Goal: Task Accomplishment & Management: Use online tool/utility

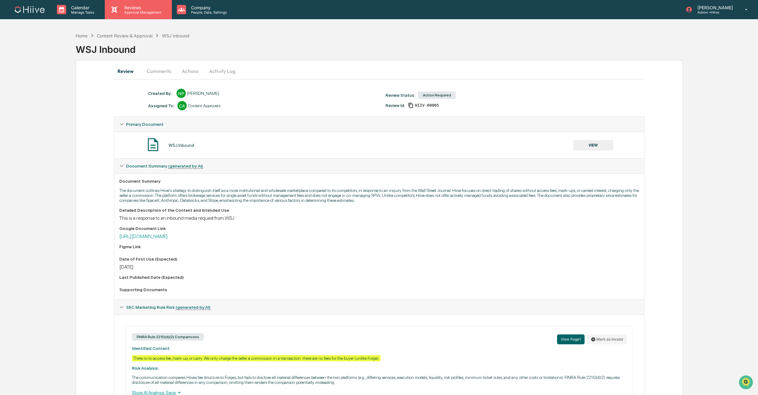
click at [131, 11] on p "Approval Management" at bounding box center [141, 12] width 45 height 4
click at [133, 13] on p "Approval Management" at bounding box center [141, 12] width 45 height 4
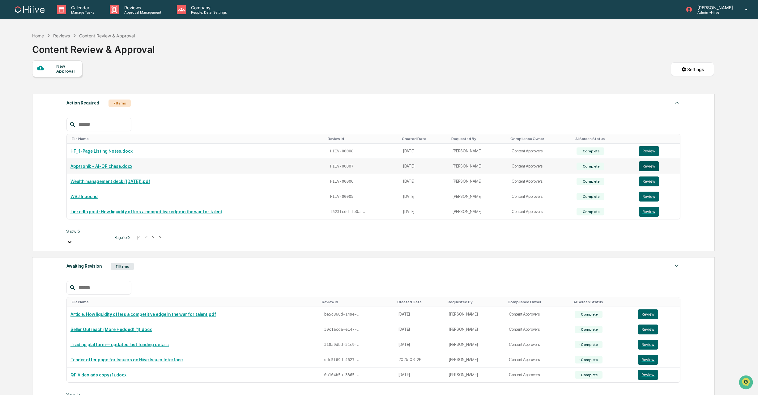
click at [646, 167] on button "Review" at bounding box center [649, 166] width 20 height 10
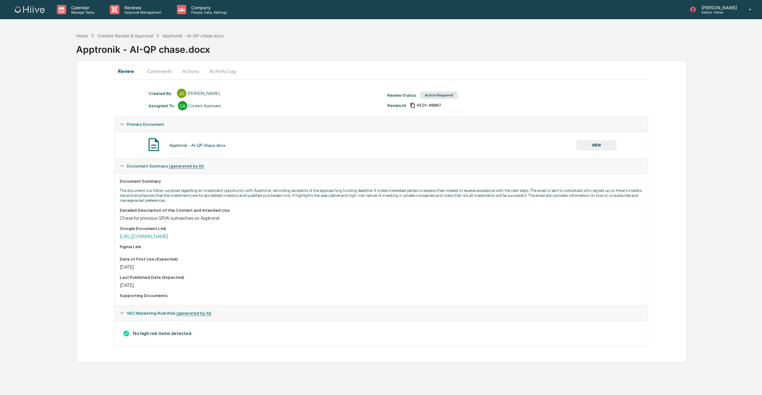
click at [151, 69] on button "Comments" at bounding box center [159, 71] width 34 height 15
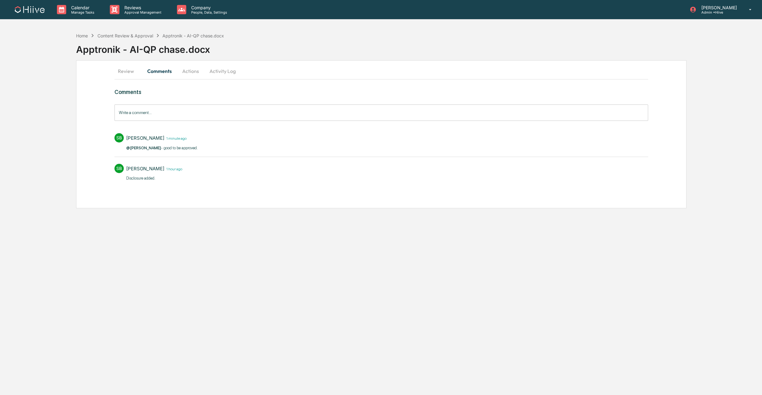
click at [221, 72] on button "Activity Log" at bounding box center [222, 71] width 36 height 15
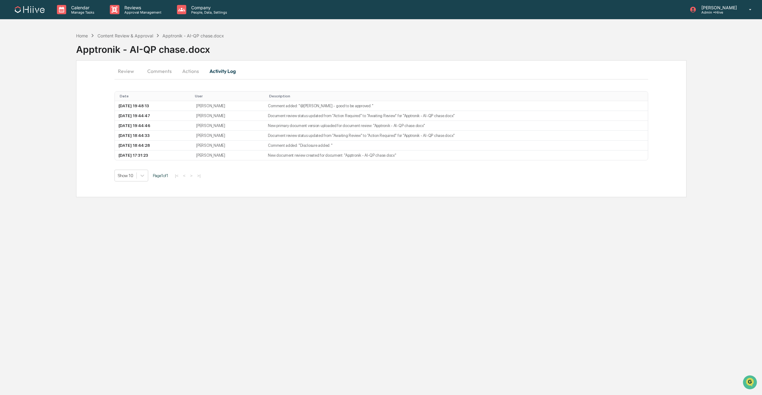
click at [184, 70] on button "Actions" at bounding box center [191, 71] width 28 height 15
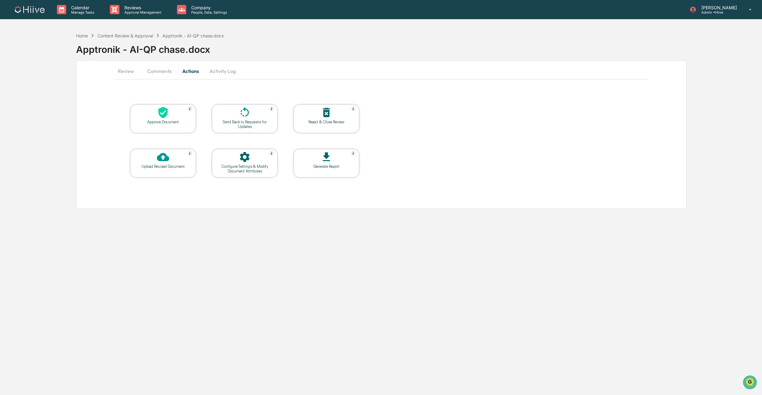
click at [163, 110] on icon at bounding box center [162, 112] width 9 height 11
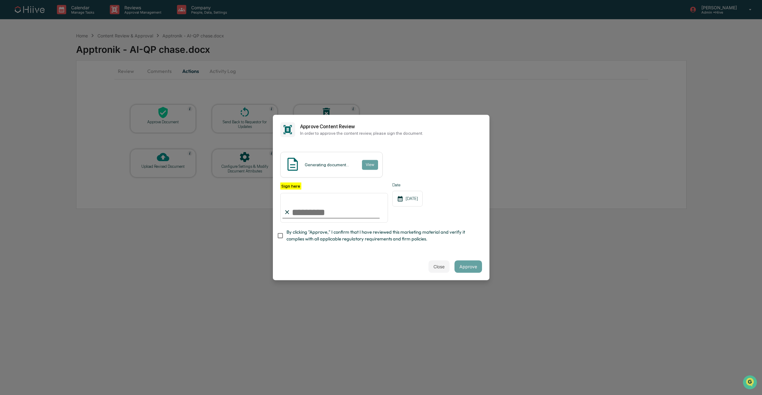
click at [306, 232] on span "By clicking "Approve," I confirm that I have reviewed this marketing material a…" at bounding box center [381, 236] width 190 height 14
click at [379, 211] on input "Sign here" at bounding box center [334, 208] width 108 height 30
click at [371, 203] on input "Sign here" at bounding box center [334, 208] width 108 height 30
click at [0, 395] on com-1password-button at bounding box center [0, 395] width 0 height 0
type input "**********"
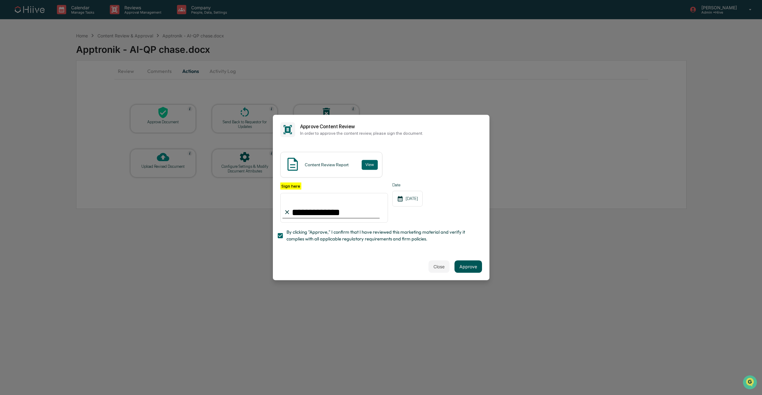
click at [468, 267] on button "Approve" at bounding box center [468, 267] width 28 height 12
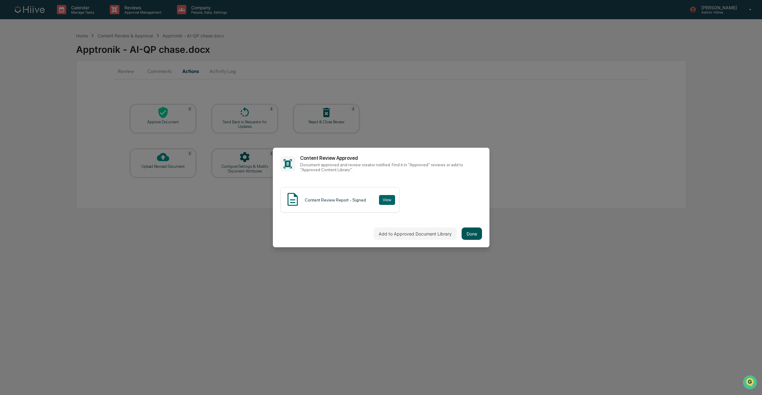
click at [469, 233] on button "Done" at bounding box center [471, 234] width 20 height 12
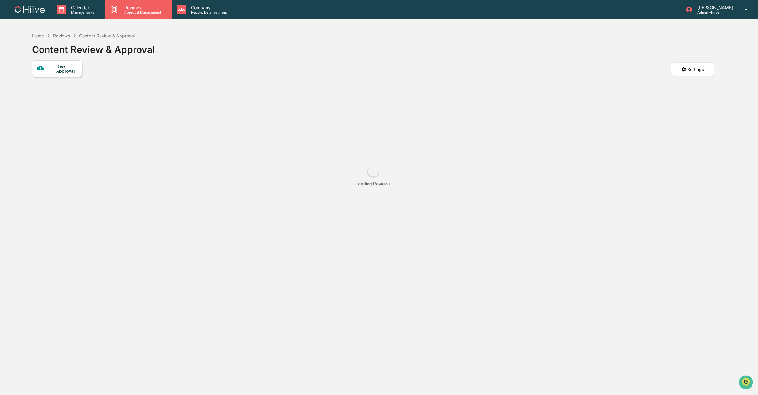
click at [134, 11] on p "Approval Management" at bounding box center [141, 12] width 45 height 4
